Goal: Task Accomplishment & Management: Manage account settings

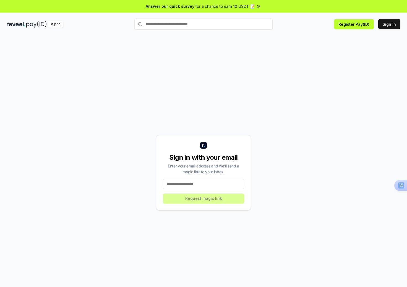
click at [206, 181] on input at bounding box center [203, 184] width 81 height 10
click at [211, 183] on input at bounding box center [203, 184] width 81 height 10
type input "**********"
click at [221, 197] on button "Request magic link" at bounding box center [203, 198] width 81 height 10
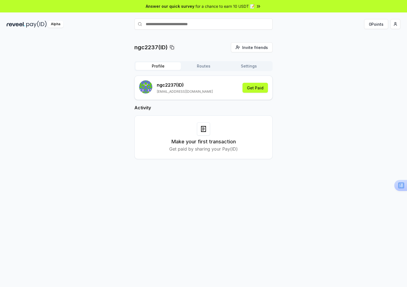
click at [55, 25] on div "Alpha" at bounding box center [55, 24] width 15 height 7
click at [397, 186] on use at bounding box center [398, 185] width 6 height 6
click at [338, 149] on div "ngc2237(ID) Invite friends Invite Profile Routes Settings ngc2237(ID) [EMAIL_AD…" at bounding box center [204, 105] width 394 height 126
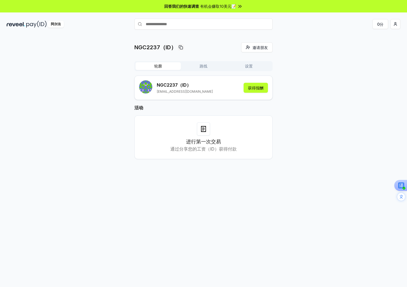
drag, startPoint x: 196, startPoint y: 142, endPoint x: 201, endPoint y: 135, distance: 8.7
click at [199, 141] on font "进行第一次交易" at bounding box center [203, 142] width 35 height 6
click at [234, 110] on h2 "活动" at bounding box center [203, 107] width 138 height 7
click at [205, 126] on icon at bounding box center [203, 129] width 4 height 6
click at [202, 130] on icon at bounding box center [203, 129] width 7 height 7
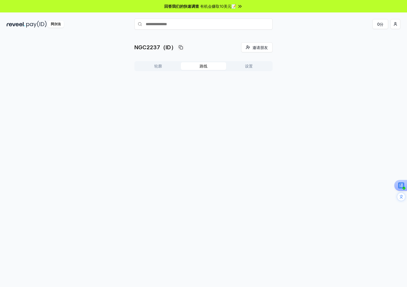
click at [209, 65] on button "路线" at bounding box center [203, 66] width 45 height 8
click at [257, 69] on button "设置" at bounding box center [248, 66] width 45 height 8
click at [161, 67] on font "轮廓" at bounding box center [158, 66] width 8 height 5
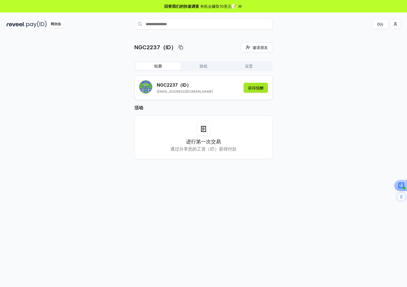
click at [253, 88] on font "获得报酬" at bounding box center [255, 87] width 15 height 5
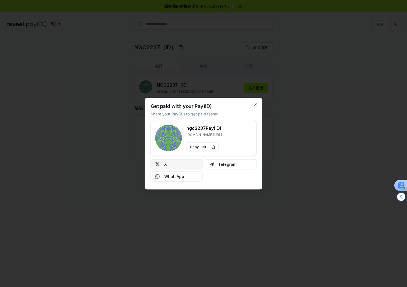
click at [182, 166] on button "X" at bounding box center [177, 164] width 52 height 10
click at [255, 103] on icon "button" at bounding box center [255, 104] width 4 height 4
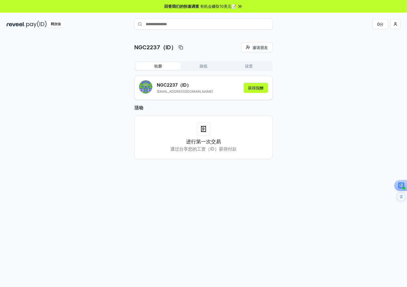
click at [245, 65] on button "设置" at bounding box center [248, 66] width 45 height 8
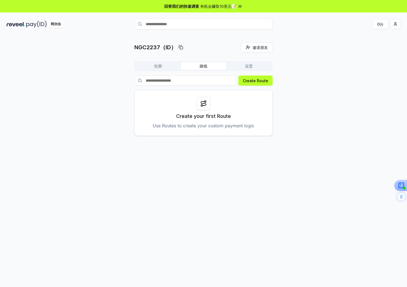
click at [207, 66] on font "路线" at bounding box center [204, 66] width 8 height 5
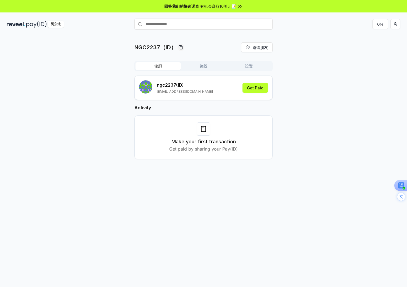
click at [158, 66] on font "轮廓" at bounding box center [158, 66] width 8 height 5
click at [395, 24] on html "回答我们的快速调查 有机会赚取10美元📝 阿尔法 0分 NGC2237（ID） 邀请朋友 邀请 轮廓 路线 设置 NGC2237 （ID） zihuihui0…" at bounding box center [203, 143] width 407 height 287
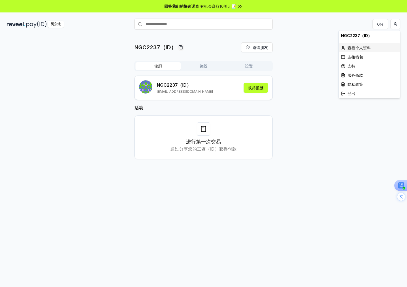
click at [362, 48] on font "查看个人资料" at bounding box center [359, 47] width 23 height 5
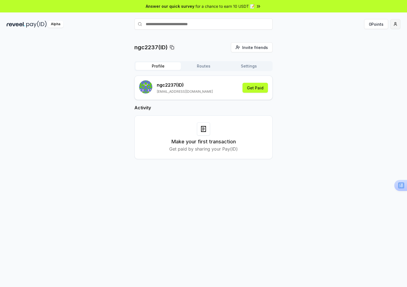
click at [393, 24] on html "Answer our quick survey for a chance to earn 10 USDT 📝 Alpha 0 Points ngc2237(I…" at bounding box center [203, 143] width 407 height 287
click at [364, 56] on div "Connect Wallet" at bounding box center [369, 56] width 61 height 9
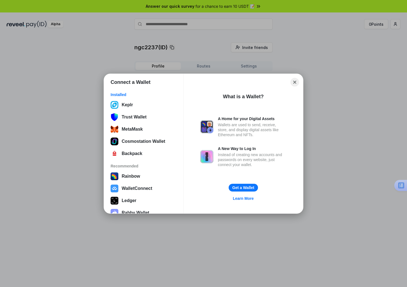
click at [293, 82] on button "Close" at bounding box center [295, 82] width 9 height 9
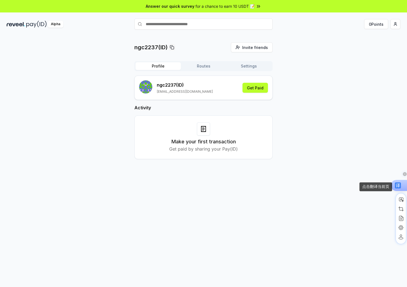
click at [396, 184] on use at bounding box center [398, 185] width 6 height 6
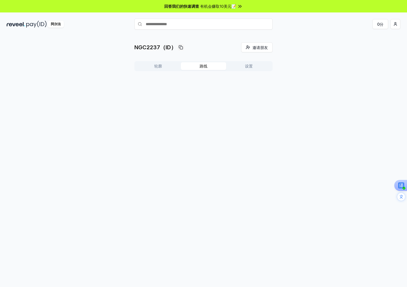
click at [210, 67] on button "路线" at bounding box center [203, 66] width 45 height 8
click at [248, 67] on font "设置" at bounding box center [249, 66] width 8 height 5
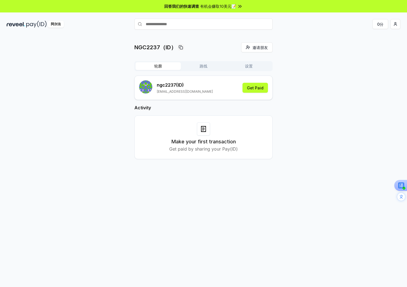
click at [157, 67] on font "轮廓" at bounding box center [158, 66] width 8 height 5
click at [170, 190] on div "NGC2237（ID） 邀请朋友 邀请 轮廓 路线 设置 NGC2237 （ID） [EMAIL_ADDRESS][DOMAIN_NAME] 获得报酬 活动 …" at bounding box center [203, 166] width 407 height 271
